Goal: Information Seeking & Learning: Learn about a topic

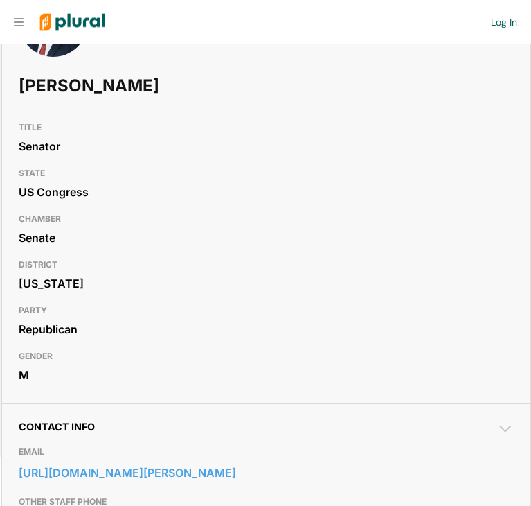
scroll to position [130, 0]
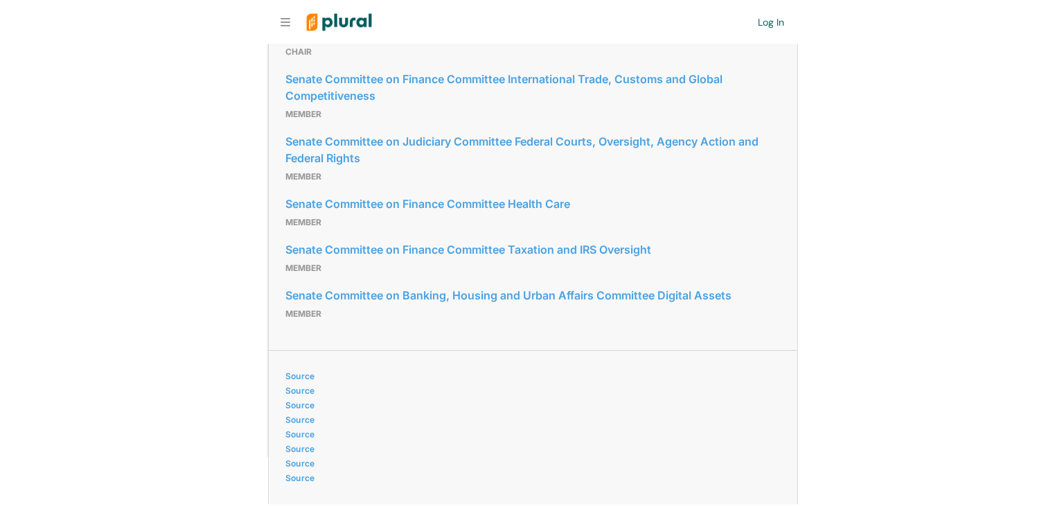
scroll to position [2311, 0]
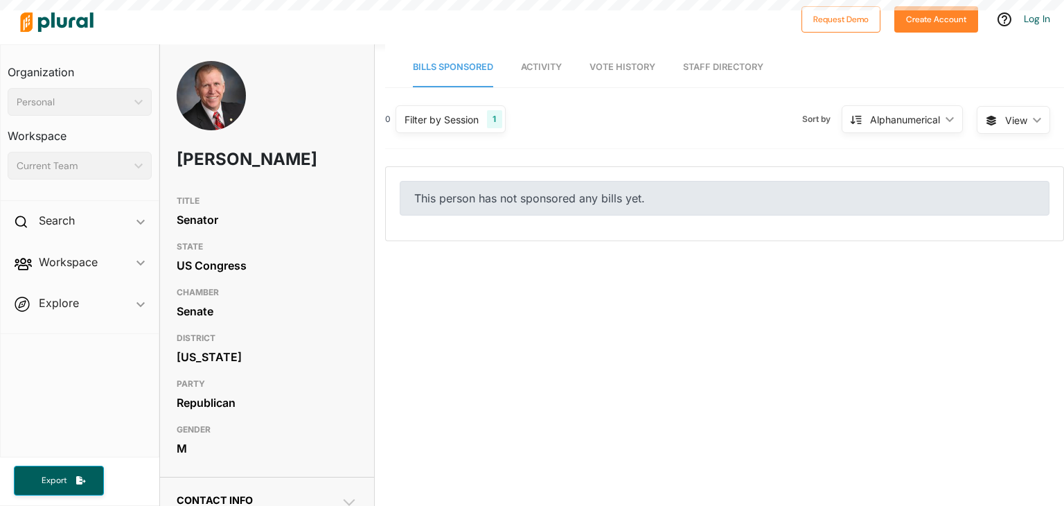
click at [546, 76] on link "Activity" at bounding box center [541, 67] width 41 height 39
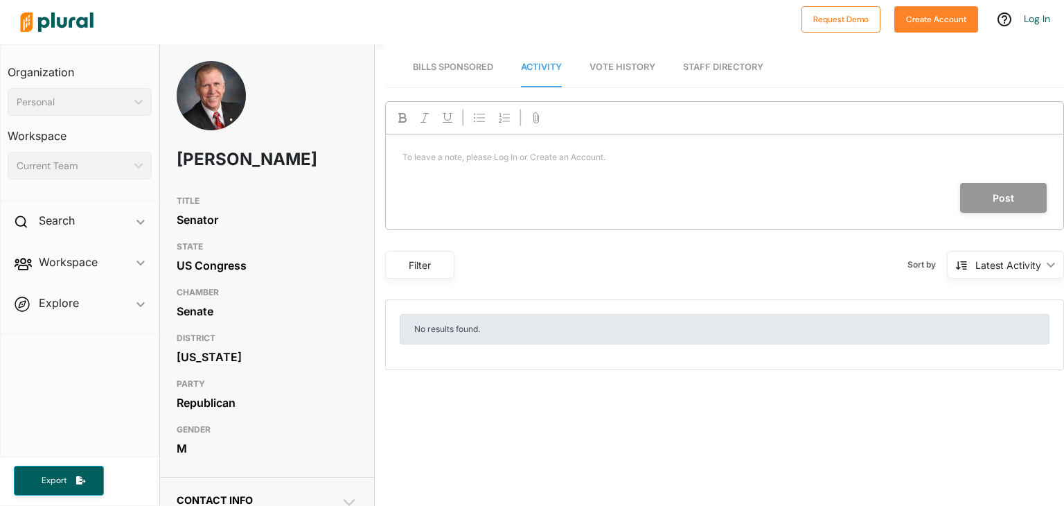
click at [607, 67] on span "Vote History" at bounding box center [623, 67] width 66 height 10
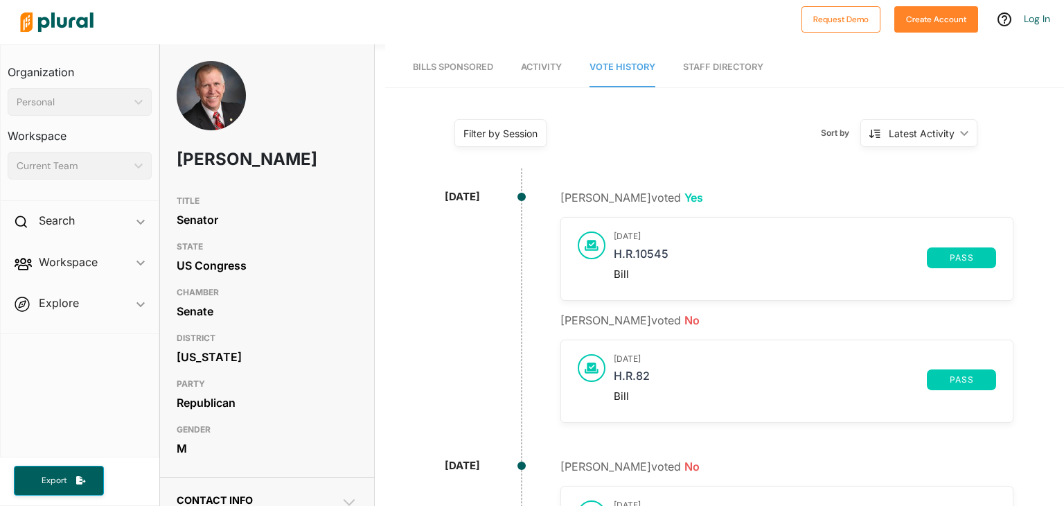
click at [724, 62] on link "Staff Directory" at bounding box center [723, 67] width 80 height 39
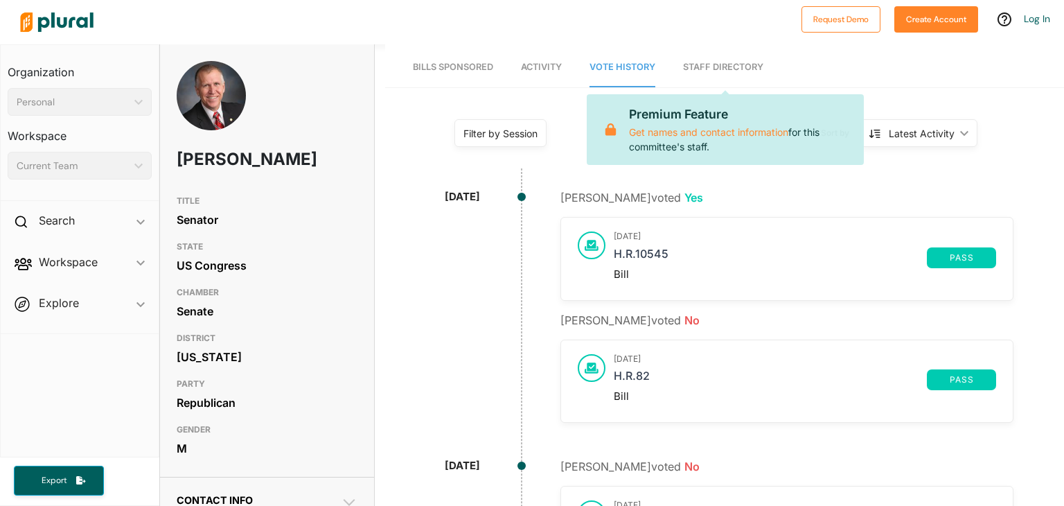
click at [641, 67] on span "Vote History" at bounding box center [623, 67] width 66 height 10
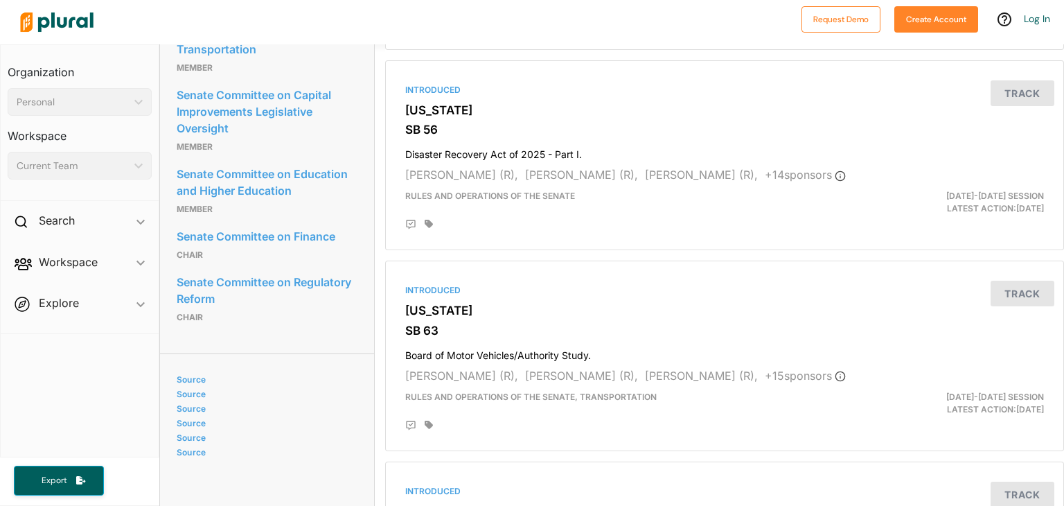
scroll to position [1305, 0]
